Goal: Task Accomplishment & Management: Use online tool/utility

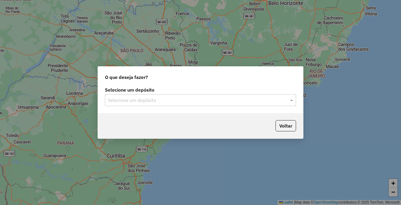
click at [151, 99] on input "text" at bounding box center [195, 100] width 174 height 7
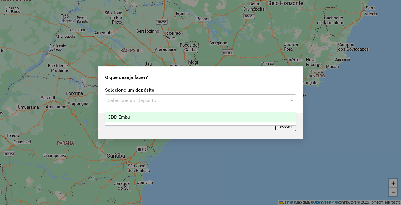
click at [154, 114] on div "CDD Embu" at bounding box center [200, 117] width 191 height 10
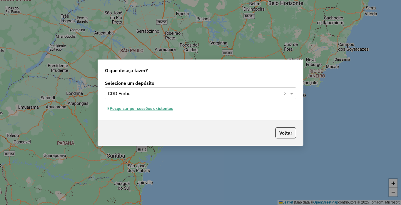
click at [138, 111] on button "Pesquisar por sessões existentes" at bounding box center [140, 108] width 71 height 9
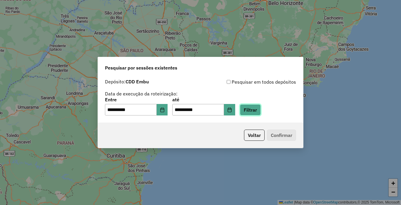
click at [261, 107] on button "Filtrar" at bounding box center [250, 109] width 21 height 11
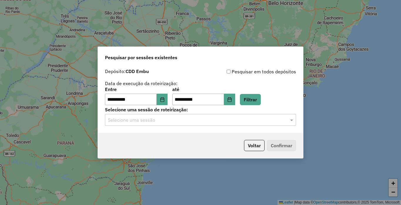
click at [125, 122] on input "text" at bounding box center [195, 120] width 174 height 7
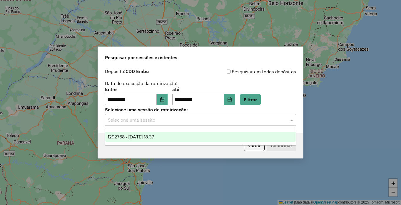
click at [128, 134] on div "1292768 - 11/10/2025 18:37" at bounding box center [200, 137] width 191 height 10
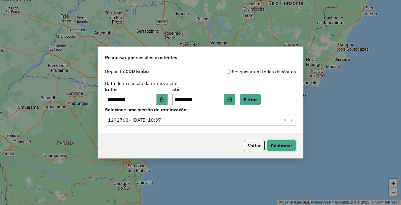
click at [283, 148] on button "Confirmar" at bounding box center [281, 145] width 29 height 11
click at [273, 153] on div "Voltar Confirmar" at bounding box center [200, 145] width 205 height 25
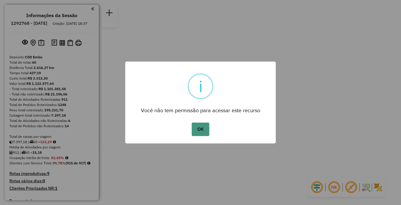
click at [192, 126] on button "OK" at bounding box center [200, 129] width 17 height 14
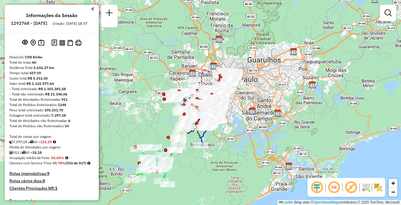
click at [332, 187] on em at bounding box center [334, 187] width 14 height 14
click at [357, 189] on em at bounding box center [351, 187] width 14 height 14
